Goal: Task Accomplishment & Management: Use online tool/utility

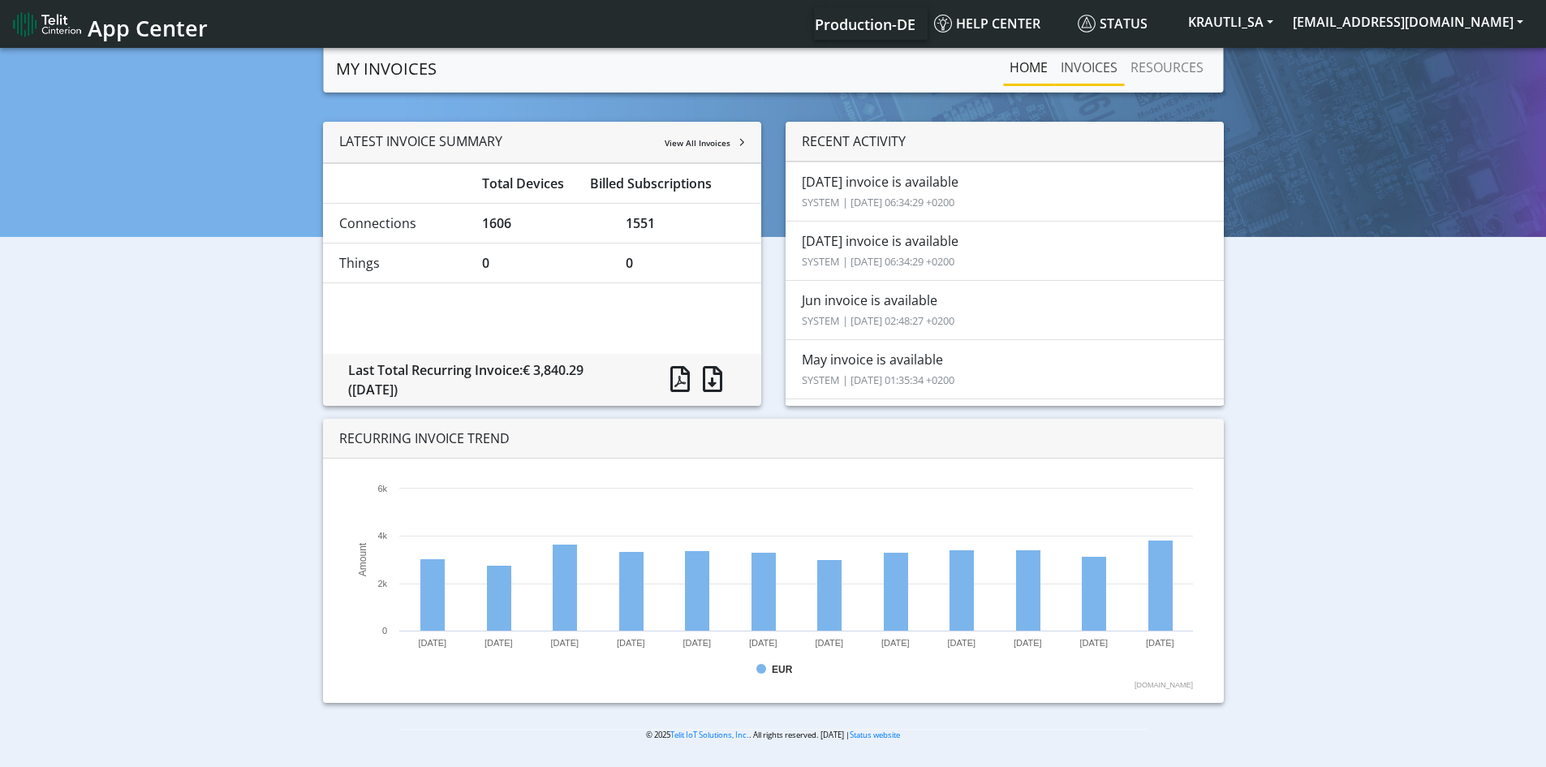
click at [1099, 67] on link "INVOICES" at bounding box center [1089, 67] width 70 height 32
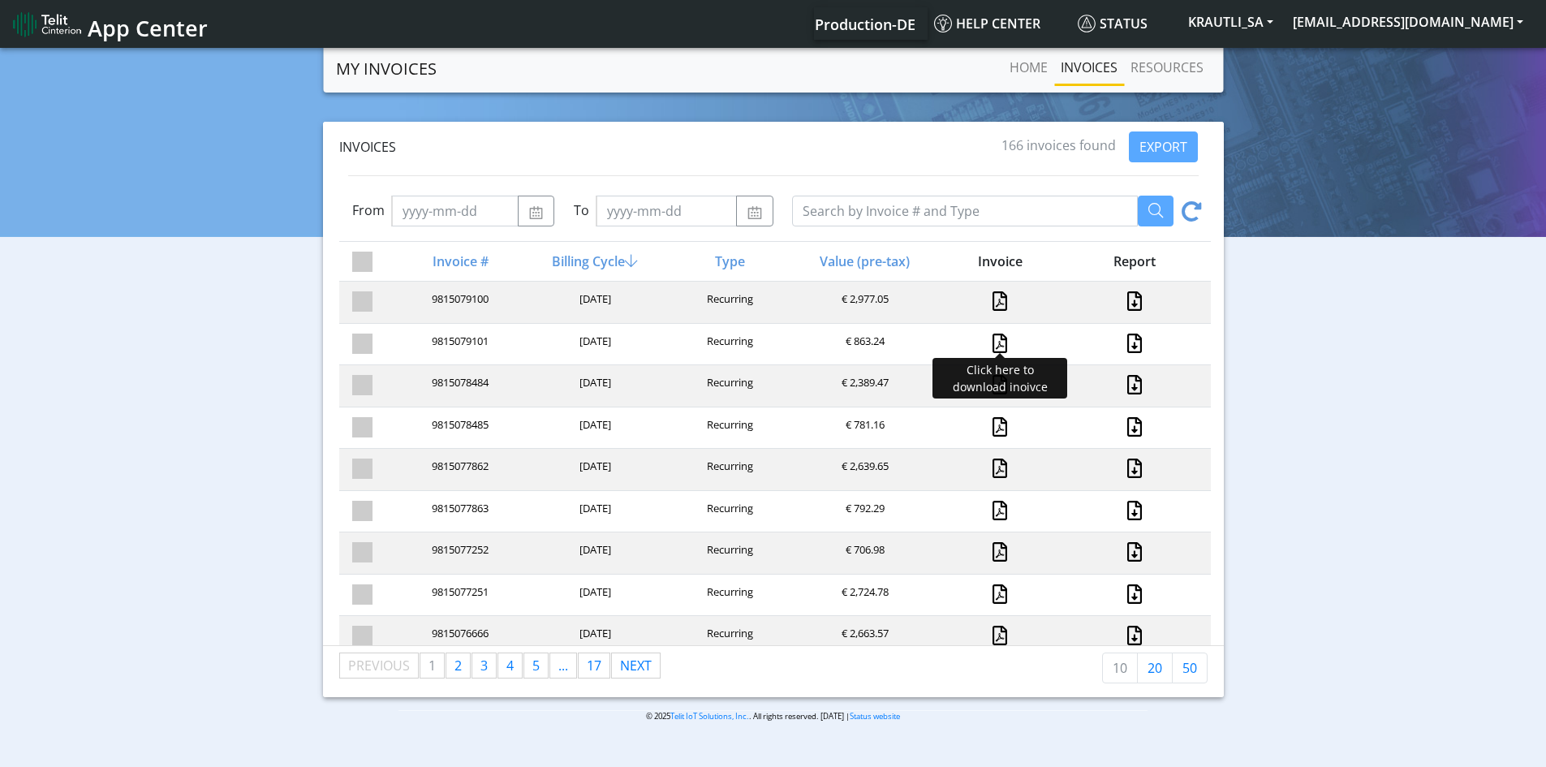
click at [992, 346] on link at bounding box center [999, 342] width 15 height 19
click at [992, 296] on link at bounding box center [999, 300] width 15 height 19
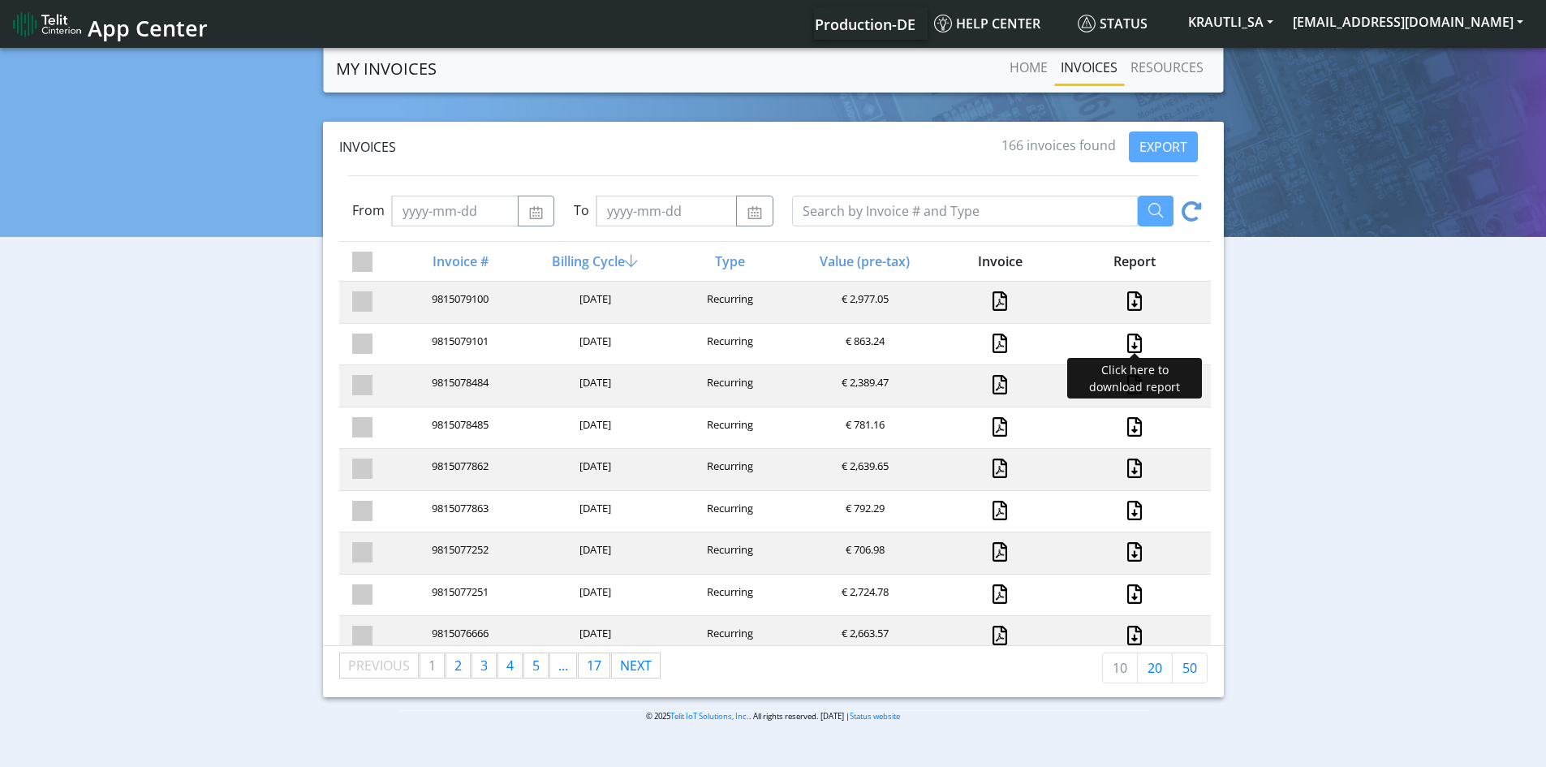
click at [1127, 347] on link at bounding box center [1134, 342] width 21 height 19
click at [1125, 300] on link at bounding box center [1134, 300] width 21 height 19
